Goal: Task Accomplishment & Management: Manage account settings

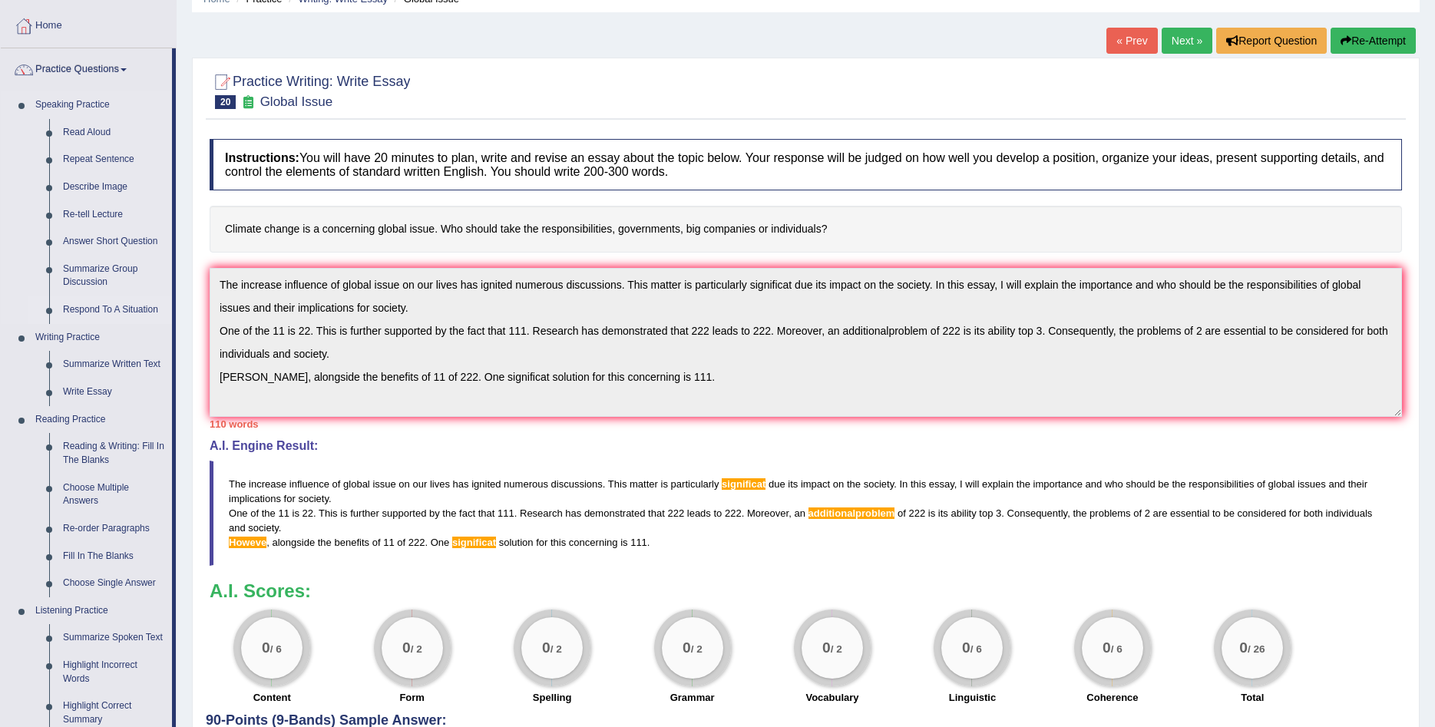
scroll to position [157, 0]
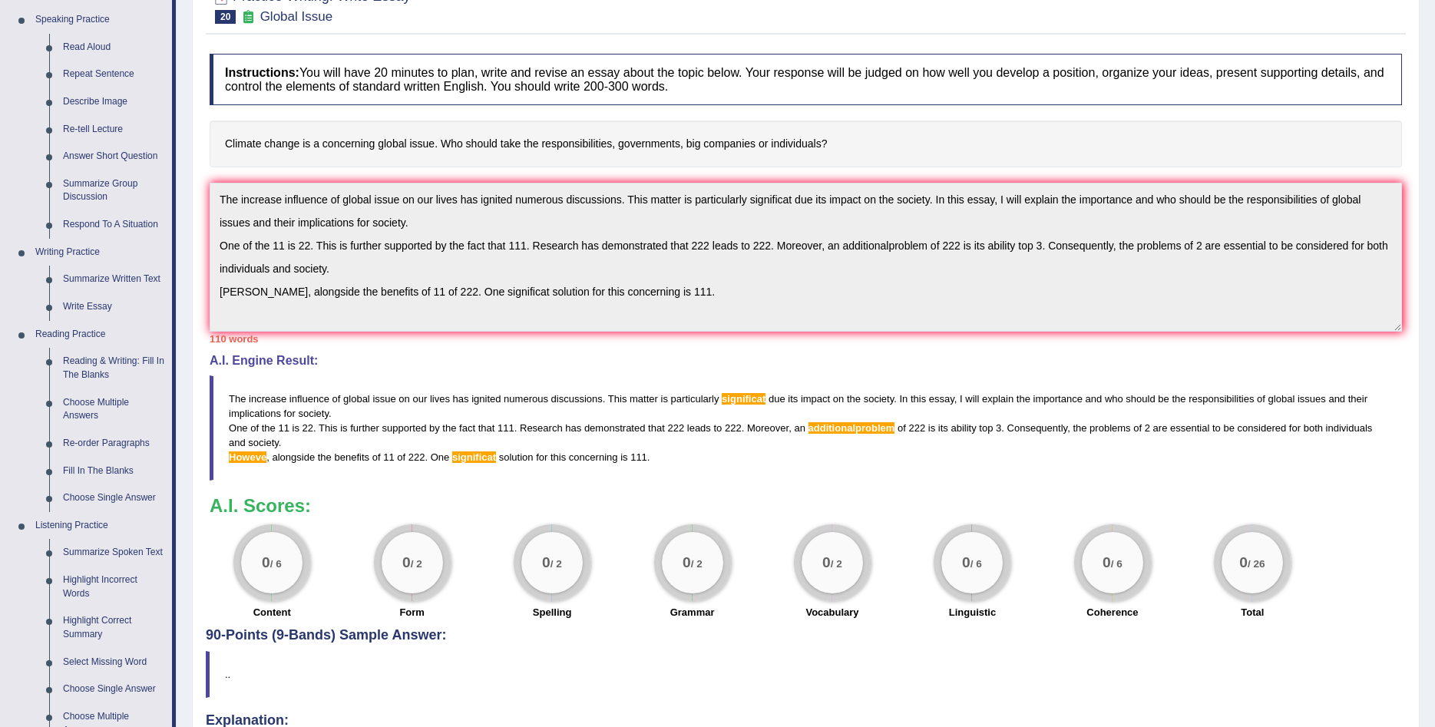
click at [657, 383] on blockquote "T h e i n c r e a s e i n f l u e n c e o f g l o b a l i s s u e o n o u r l i…" at bounding box center [806, 428] width 1192 height 106
